Goal: Transaction & Acquisition: Download file/media

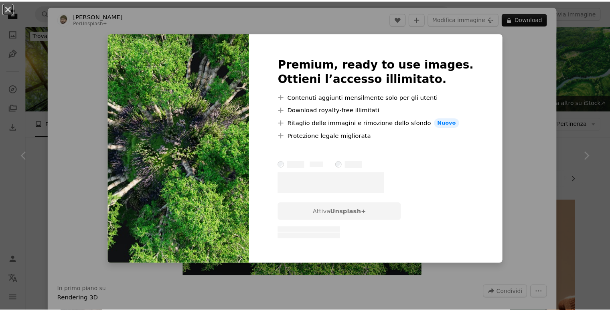
scroll to position [80, 0]
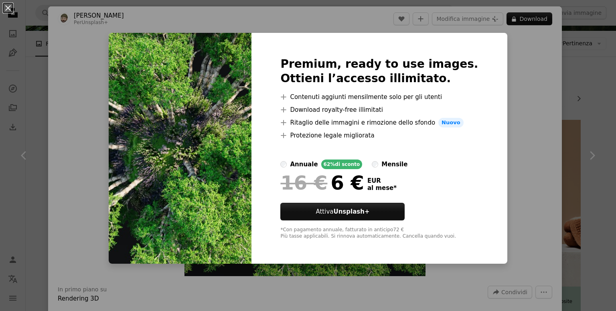
click at [180, 118] on img at bounding box center [180, 148] width 143 height 231
click at [8, 8] on button "An X shape" at bounding box center [8, 8] width 10 height 10
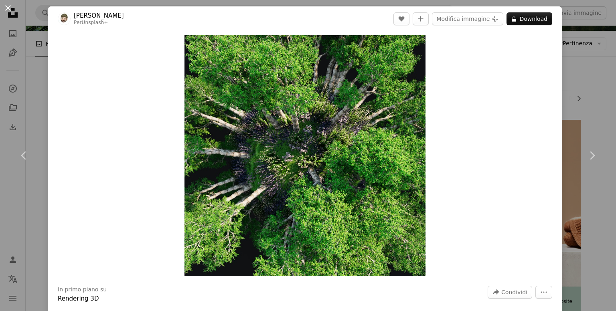
click at [5, 6] on button "An X shape" at bounding box center [8, 8] width 10 height 10
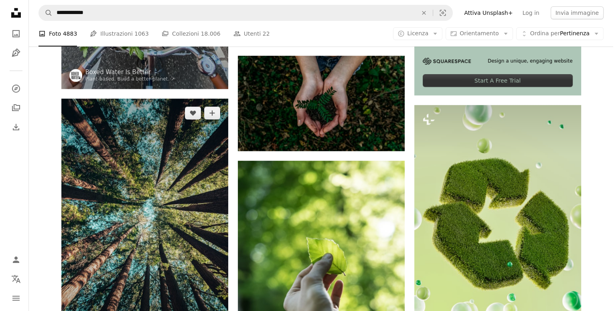
scroll to position [441, 0]
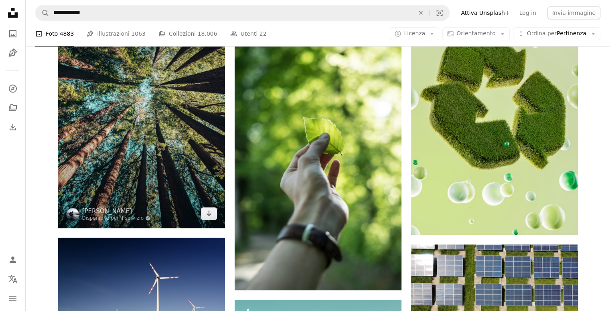
click at [101, 155] on img at bounding box center [141, 103] width 167 height 250
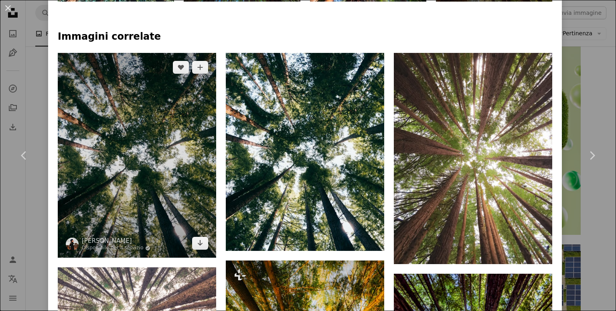
scroll to position [642, 0]
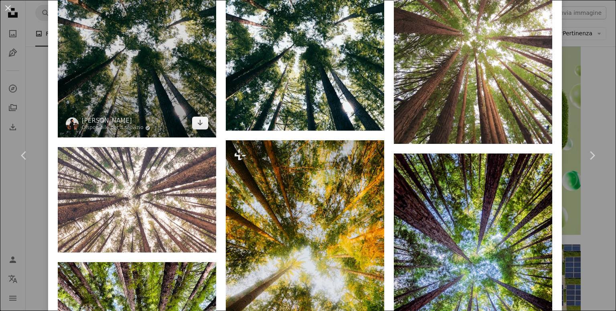
click at [148, 110] on img at bounding box center [137, 35] width 159 height 205
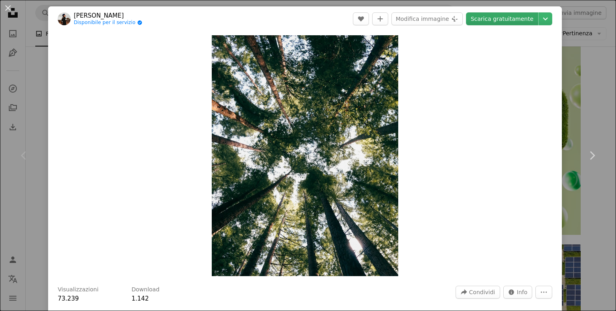
click at [499, 22] on link "Scarica gratuitamente" at bounding box center [502, 18] width 72 height 13
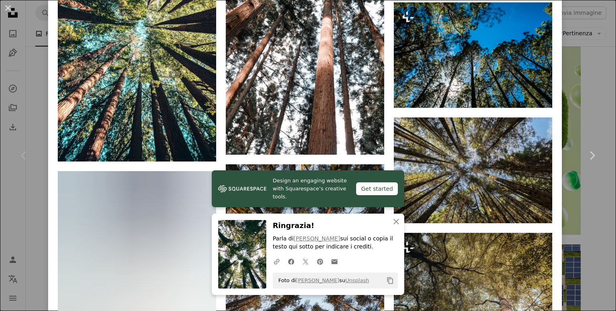
scroll to position [1766, 0]
